Goal: Find specific page/section: Find specific page/section

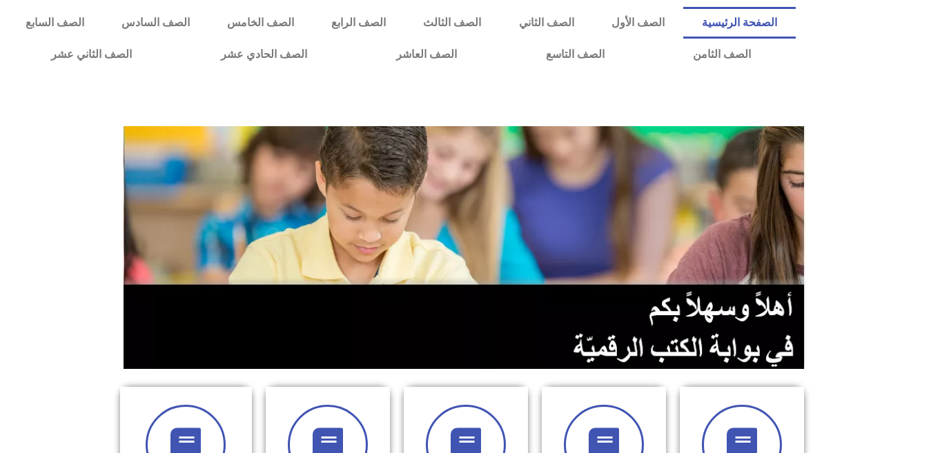
scroll to position [397, 0]
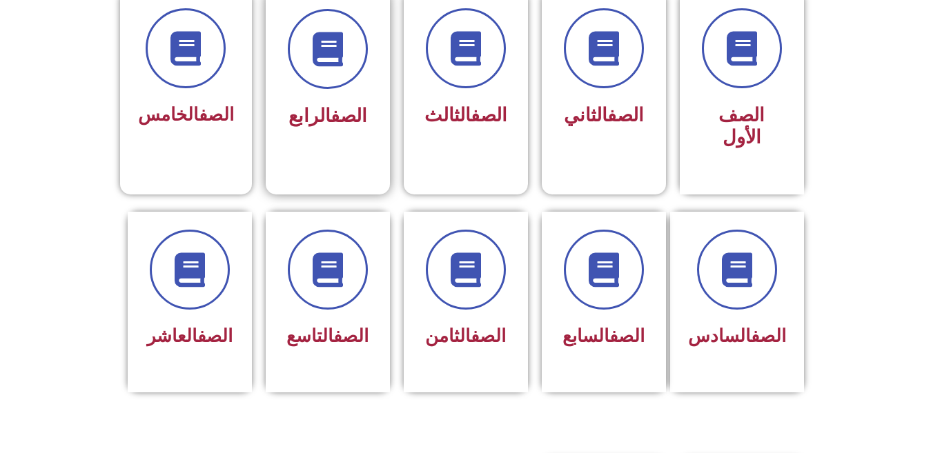
click at [350, 88] on div at bounding box center [327, 49] width 87 height 80
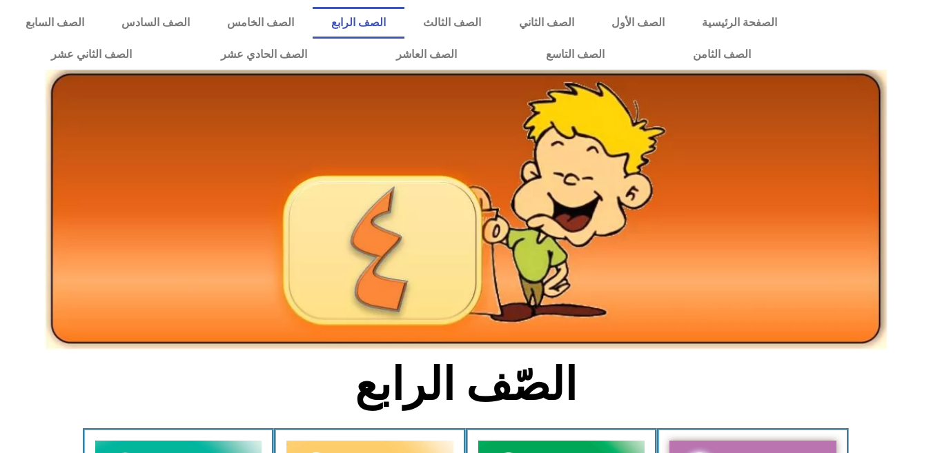
scroll to position [397, 0]
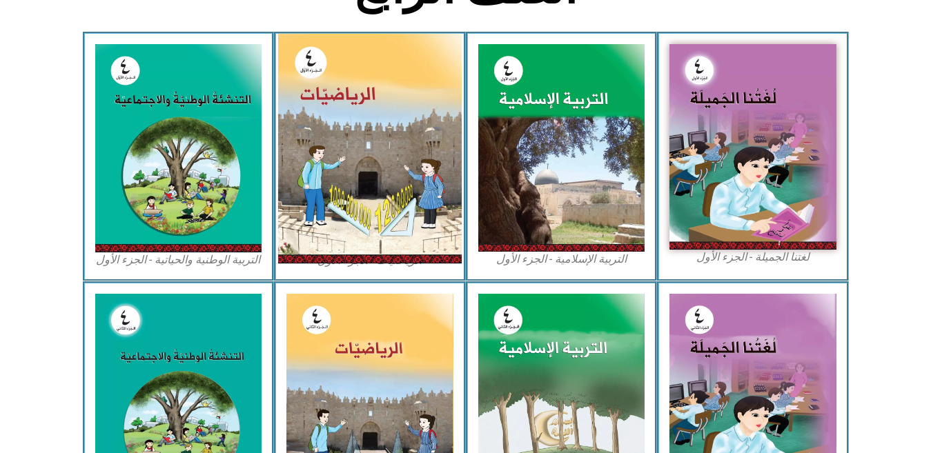
click at [363, 147] on img at bounding box center [370, 149] width 184 height 230
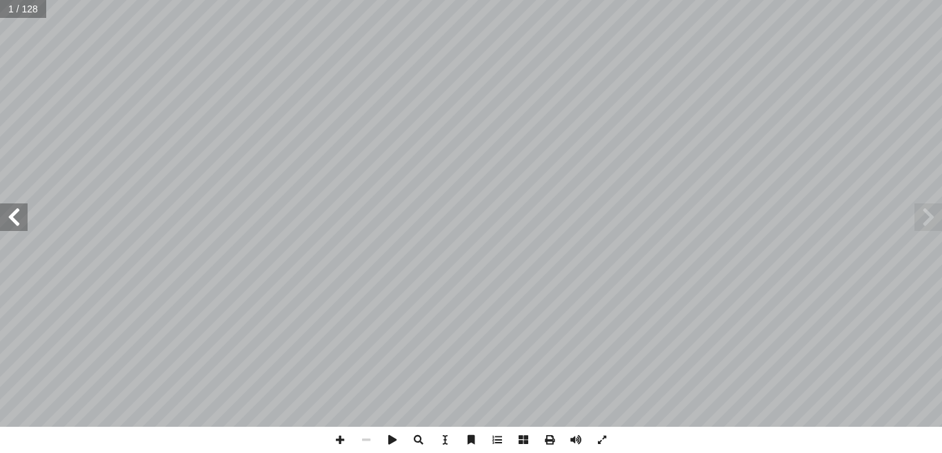
click at [19, 224] on span at bounding box center [14, 218] width 28 height 28
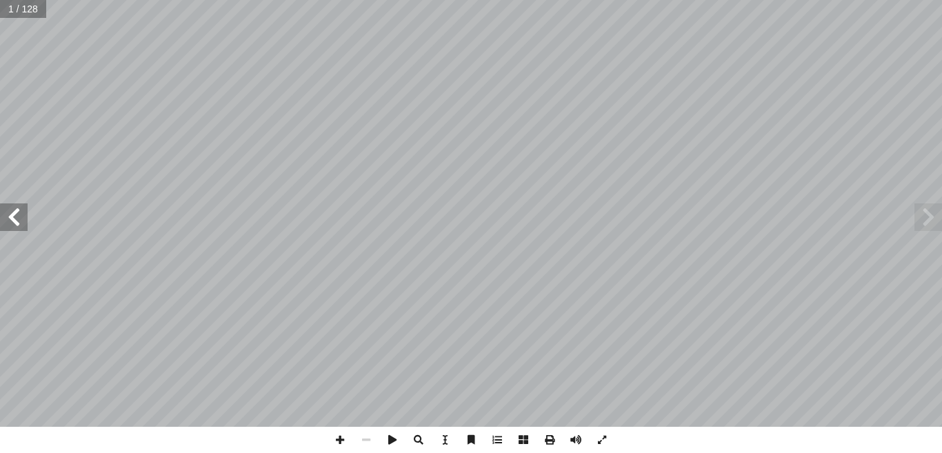
click at [19, 224] on span at bounding box center [14, 218] width 28 height 28
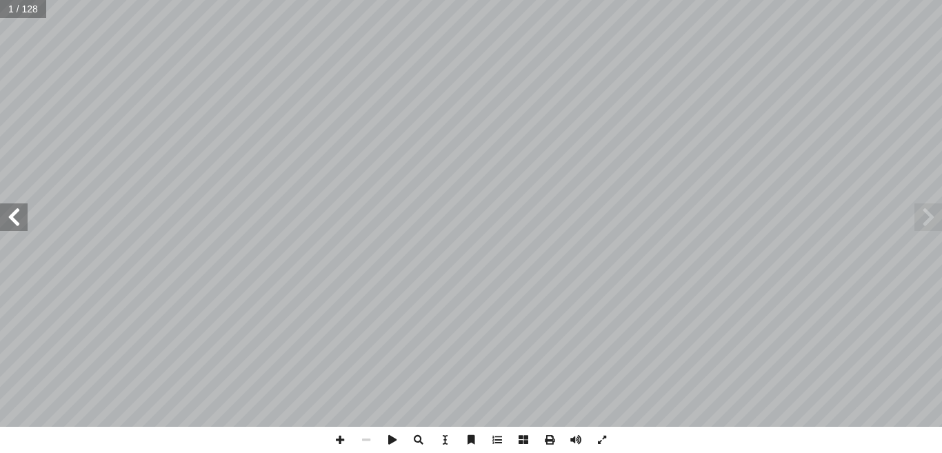
click at [19, 224] on span at bounding box center [14, 218] width 28 height 28
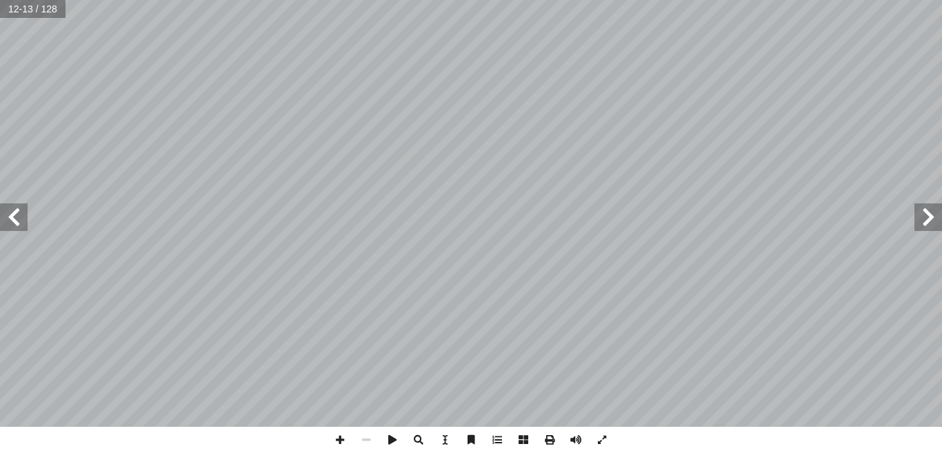
click at [19, 224] on span at bounding box center [14, 218] width 28 height 28
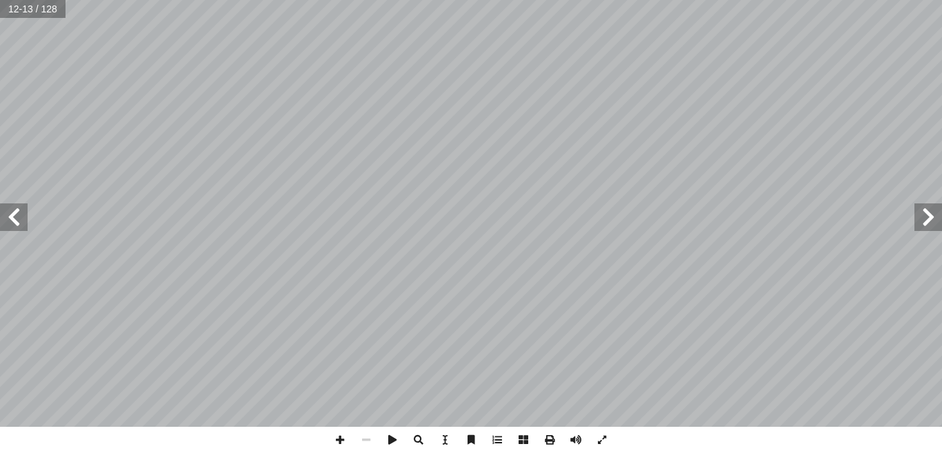
click at [19, 224] on span at bounding box center [14, 218] width 28 height 28
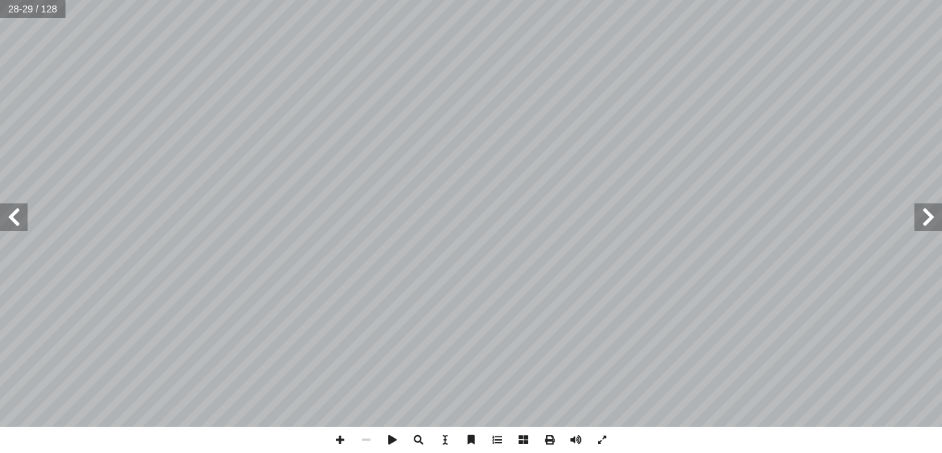
click at [15, 208] on span at bounding box center [14, 218] width 28 height 28
click at [339, 438] on span at bounding box center [340, 440] width 26 height 26
click at [15, 207] on span at bounding box center [14, 218] width 28 height 28
